Goal: Transaction & Acquisition: Purchase product/service

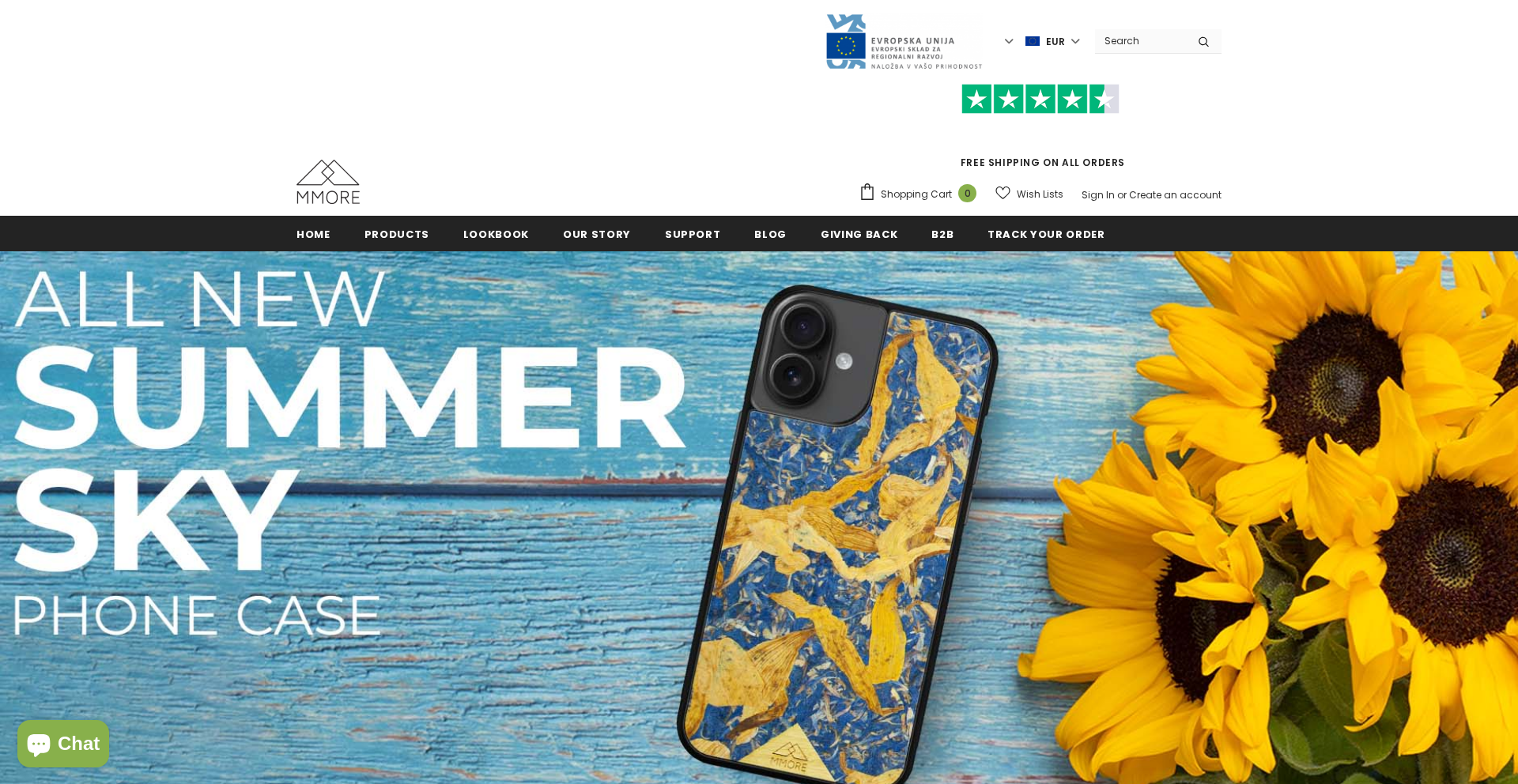
click at [453, 642] on img at bounding box center [759, 542] width 1518 height 581
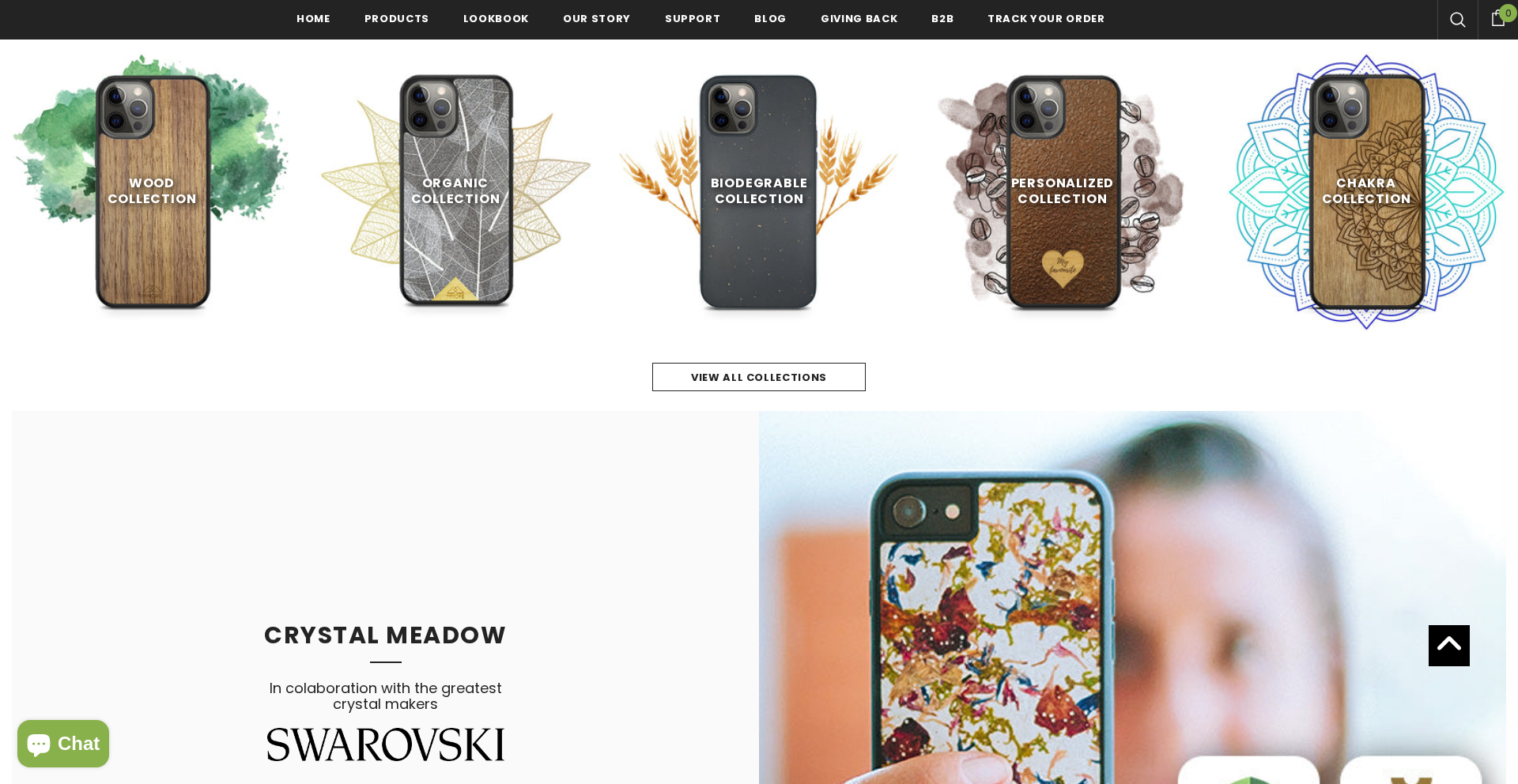
scroll to position [870, 0]
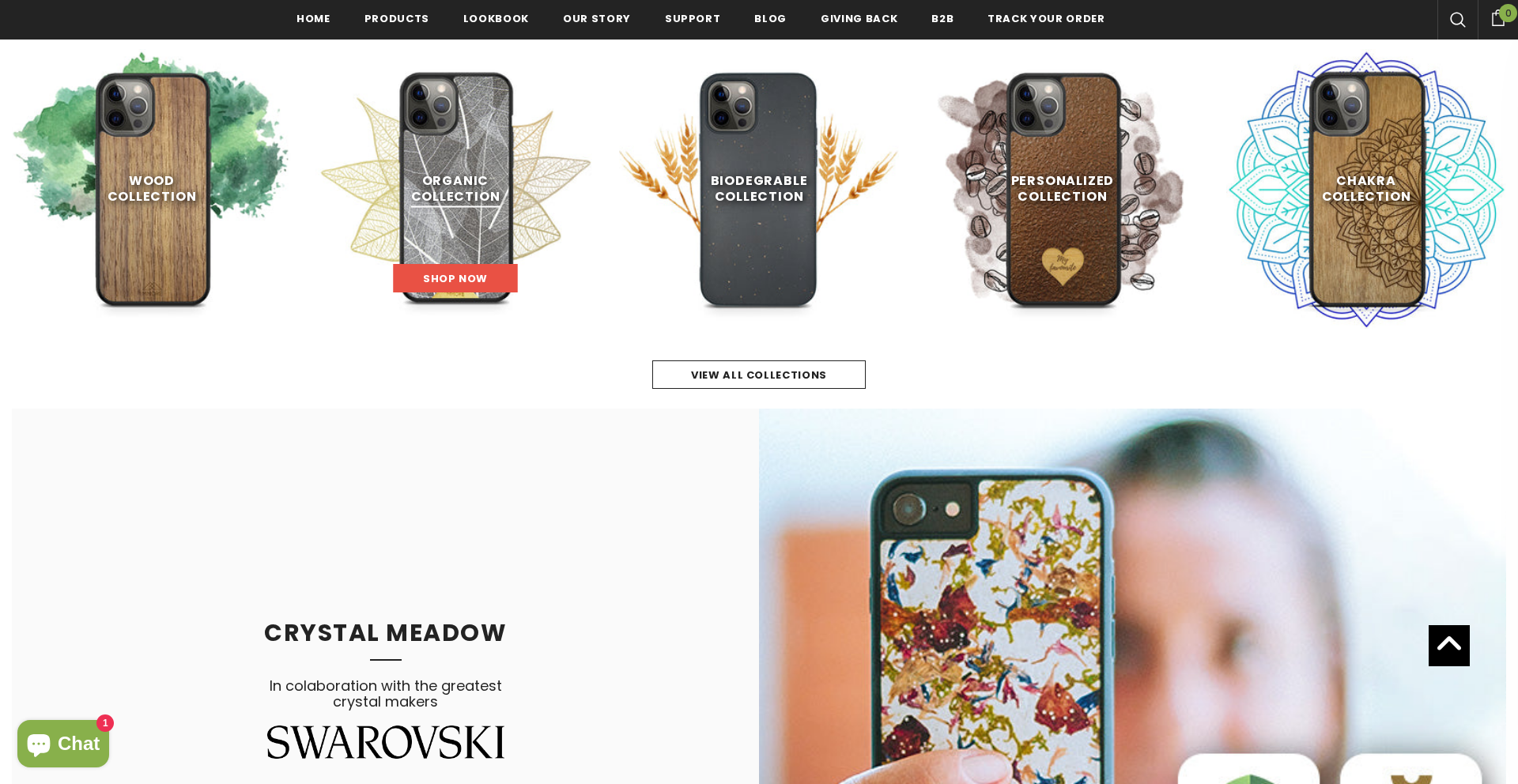
click at [445, 270] on link "Shop Now" at bounding box center [456, 278] width 124 height 28
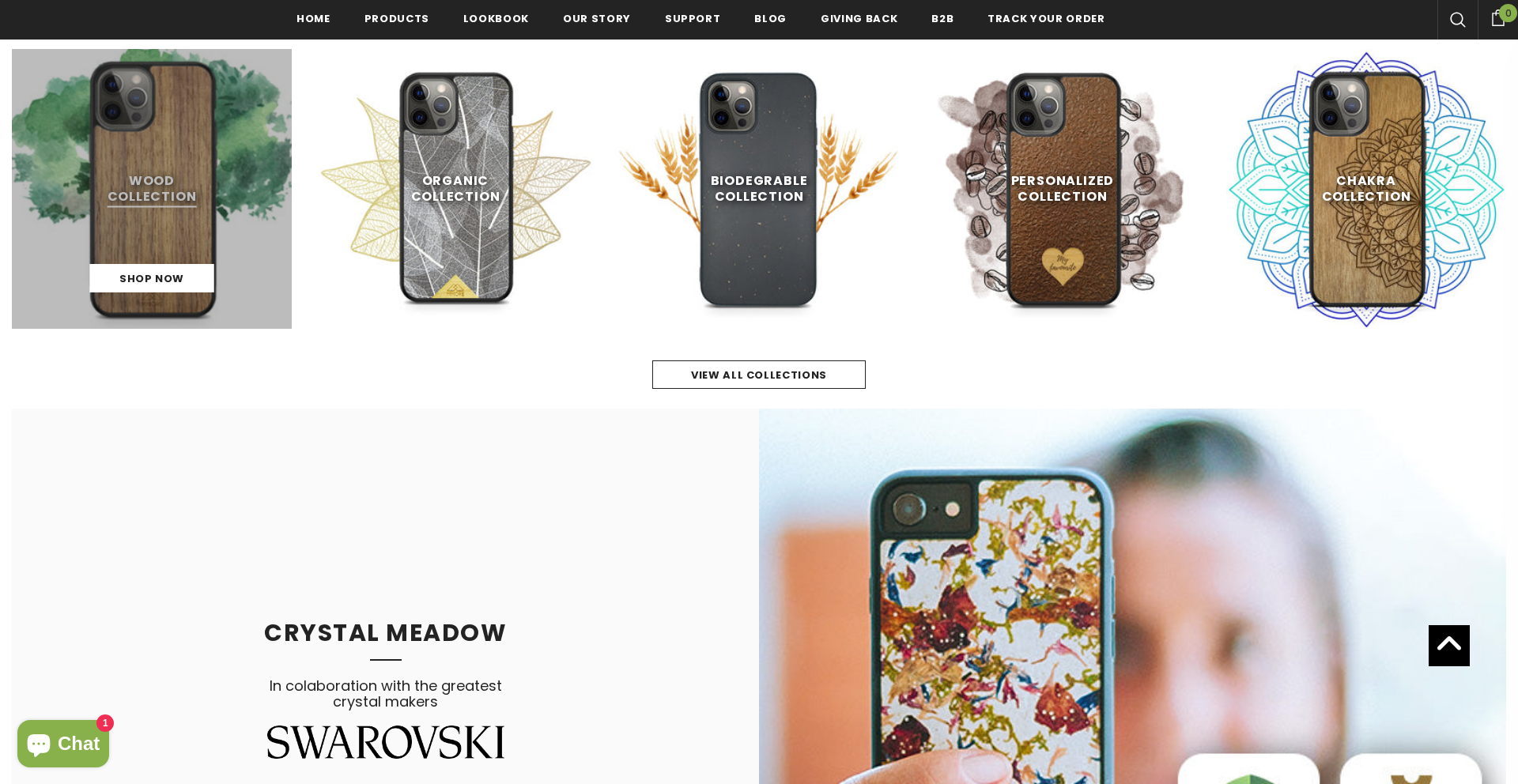
click at [129, 199] on link at bounding box center [152, 189] width 280 height 280
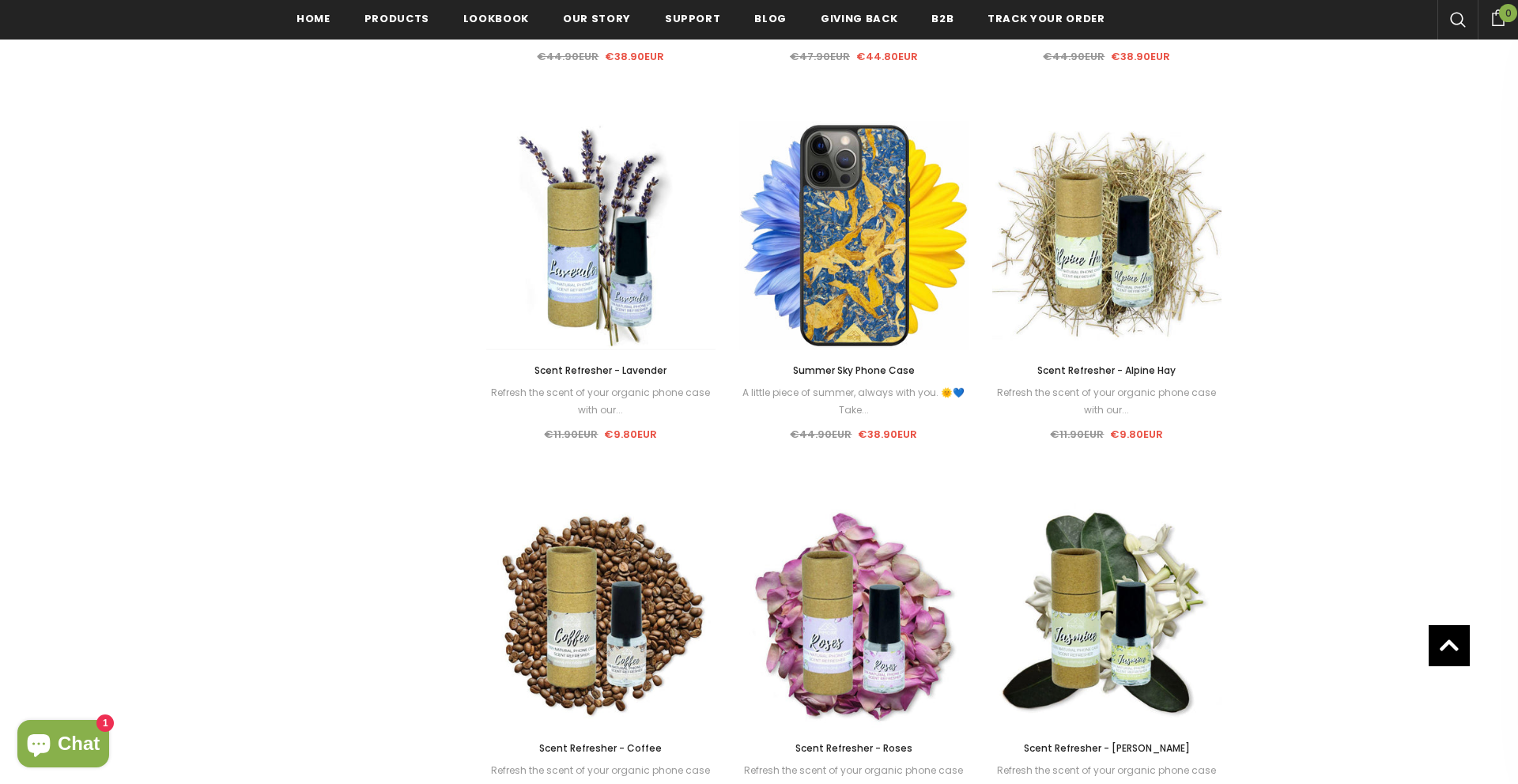
scroll to position [1443, 0]
